Goal: Information Seeking & Learning: Learn about a topic

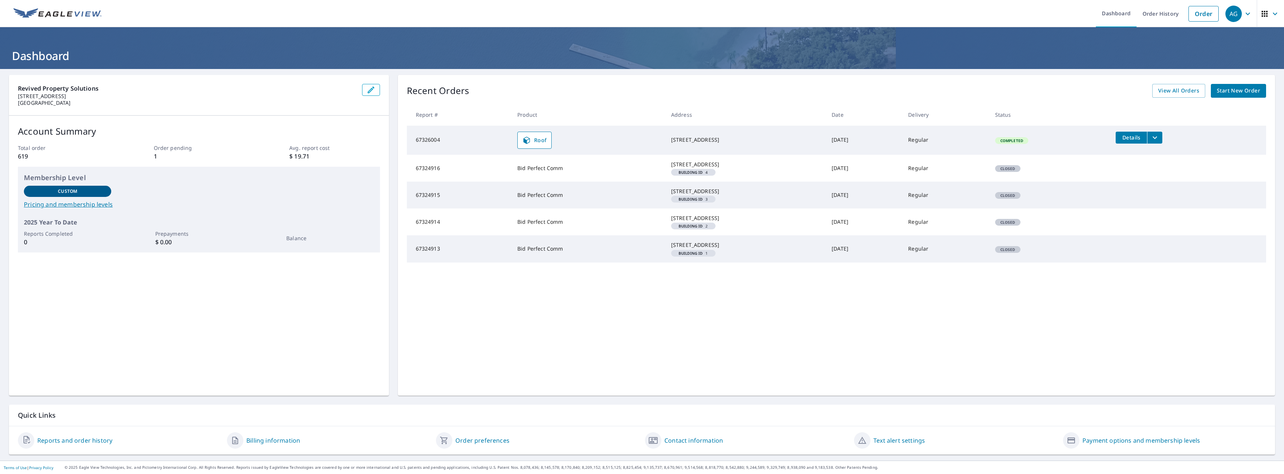
click at [278, 442] on link "Billing information" at bounding box center [273, 440] width 54 height 9
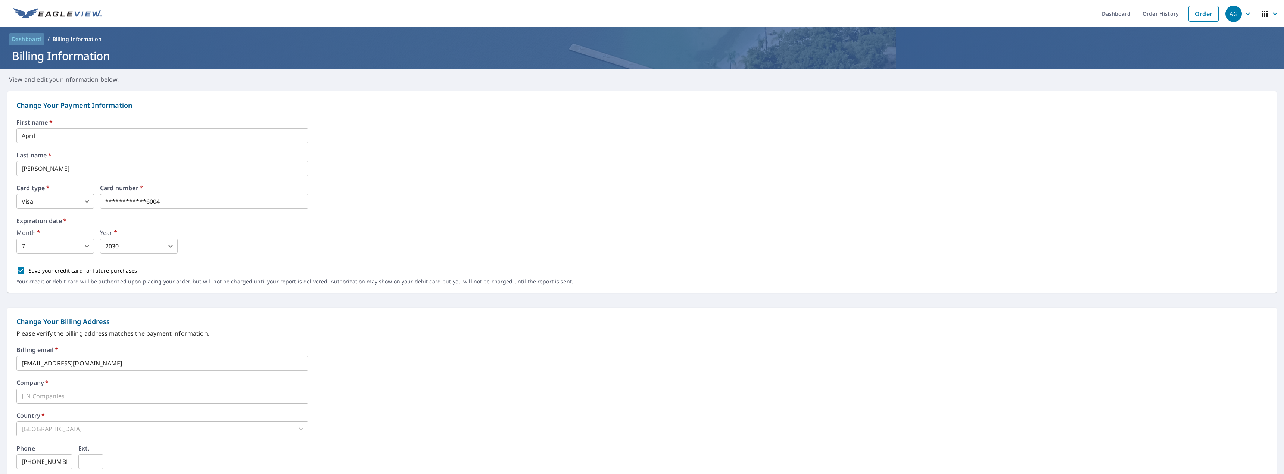
drag, startPoint x: 24, startPoint y: 37, endPoint x: 374, endPoint y: 58, distance: 350.3
click at [25, 37] on span "Dashboard" at bounding box center [26, 38] width 29 height 7
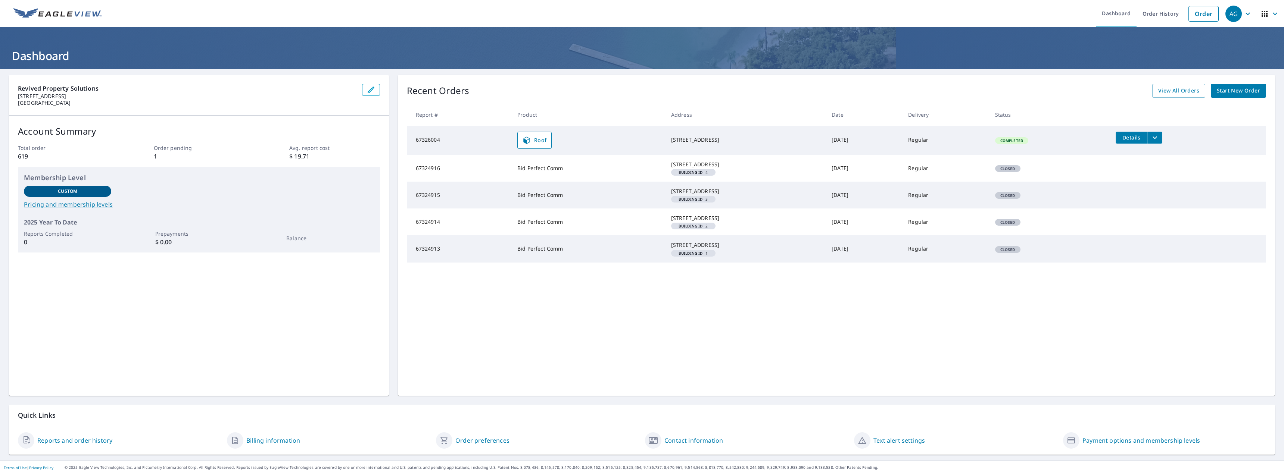
click at [65, 202] on link "Pricing and membership levels" at bounding box center [199, 204] width 350 height 9
click at [1158, 89] on span "View All Orders" at bounding box center [1178, 90] width 41 height 9
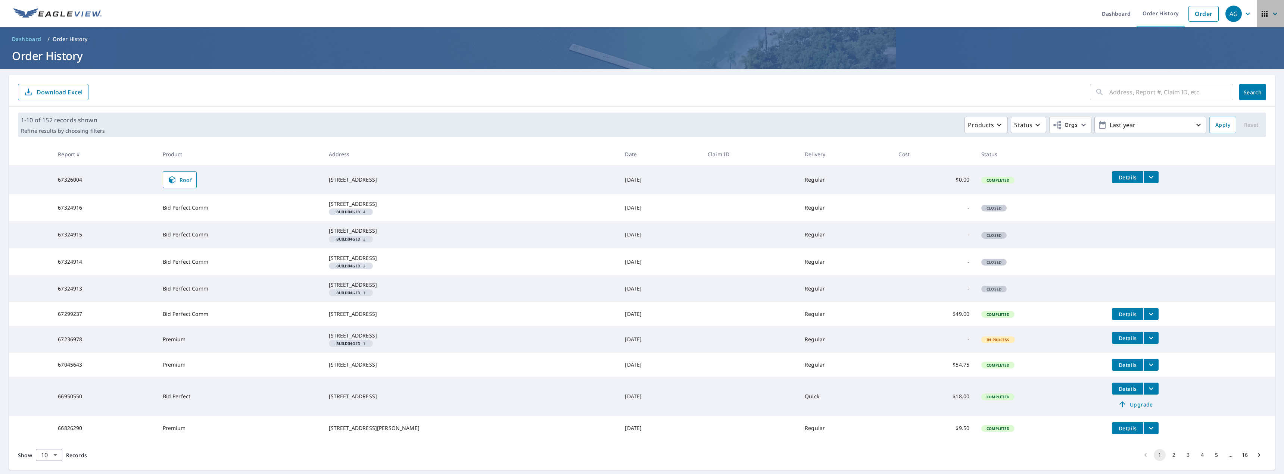
click at [1261, 13] on icon "button" at bounding box center [1264, 13] width 9 height 9
click at [1241, 62] on span "My EagleView" at bounding box center [1230, 63] width 72 height 9
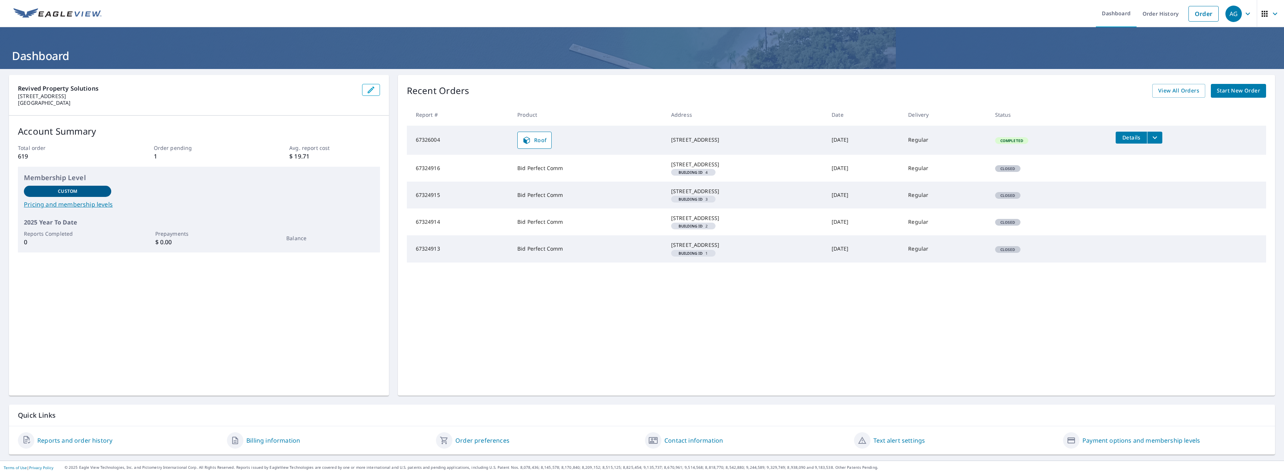
click at [98, 198] on div "Membership Level Custom Pricing and membership levels" at bounding box center [199, 191] width 350 height 36
click at [96, 191] on div "Custom" at bounding box center [67, 191] width 87 height 11
click at [55, 190] on div "Custom" at bounding box center [67, 191] width 87 height 11
drag, startPoint x: 50, startPoint y: 223, endPoint x: 83, endPoint y: 225, distance: 33.6
click at [50, 223] on p "2025 Year To Date" at bounding box center [199, 222] width 350 height 9
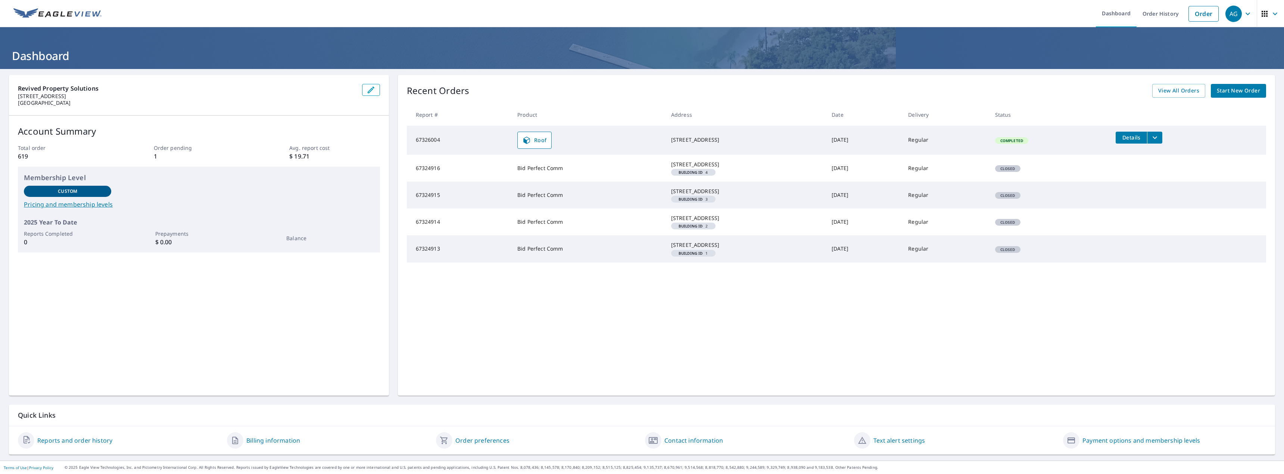
click at [77, 208] on link "Pricing and membership levels" at bounding box center [199, 204] width 350 height 9
